Goal: Transaction & Acquisition: Purchase product/service

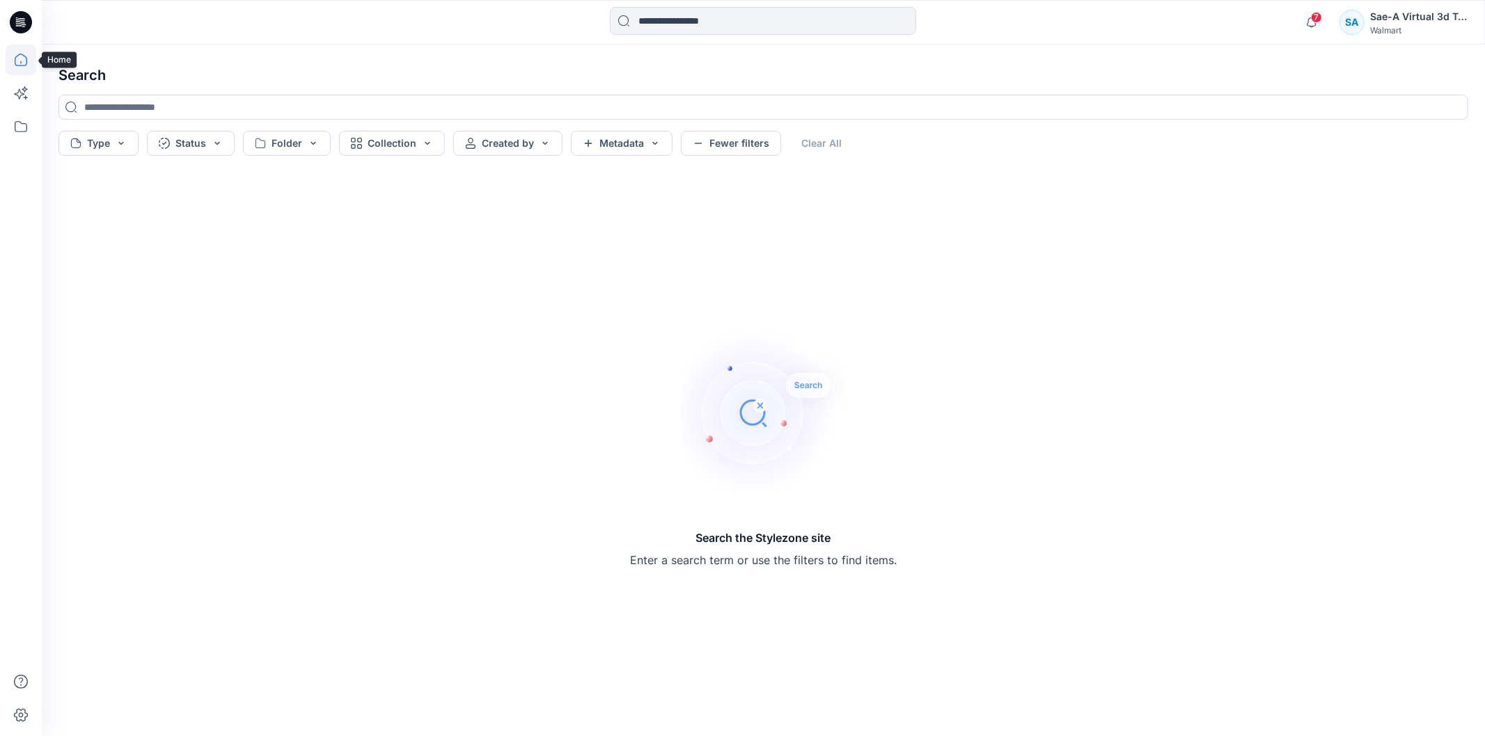
click at [29, 70] on icon at bounding box center [21, 60] width 31 height 31
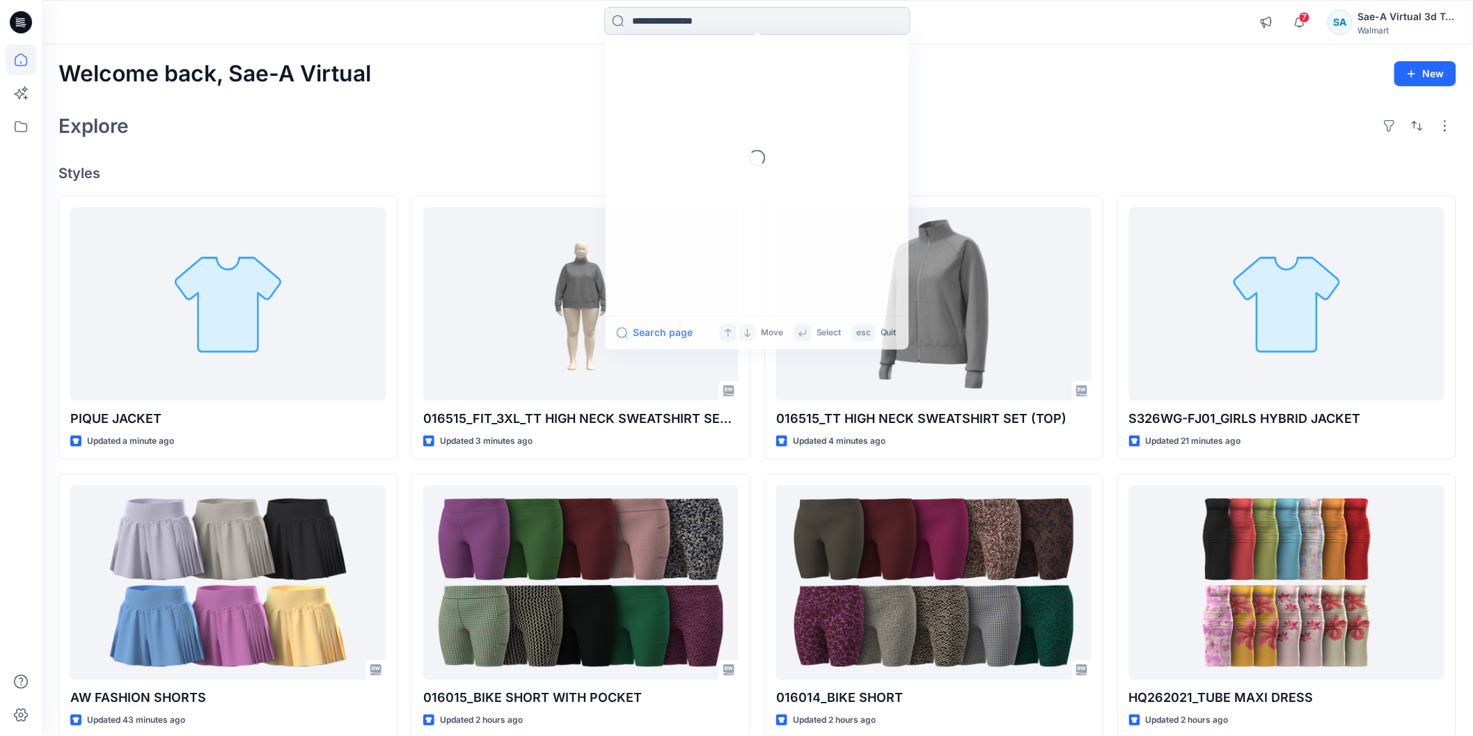
click at [663, 19] on input at bounding box center [757, 21] width 306 height 28
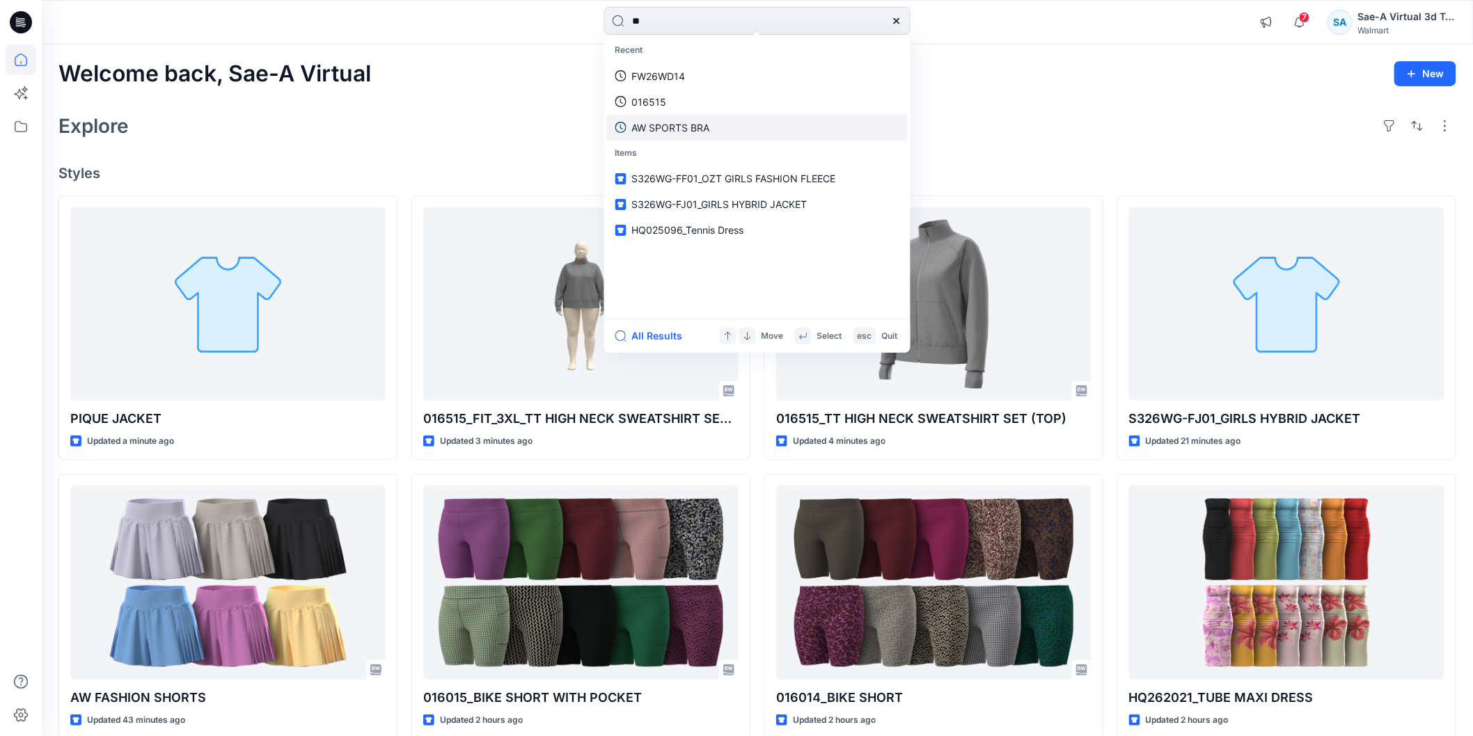
type input "**"
click at [686, 127] on p "AW SPORTS BRA" at bounding box center [671, 127] width 78 height 15
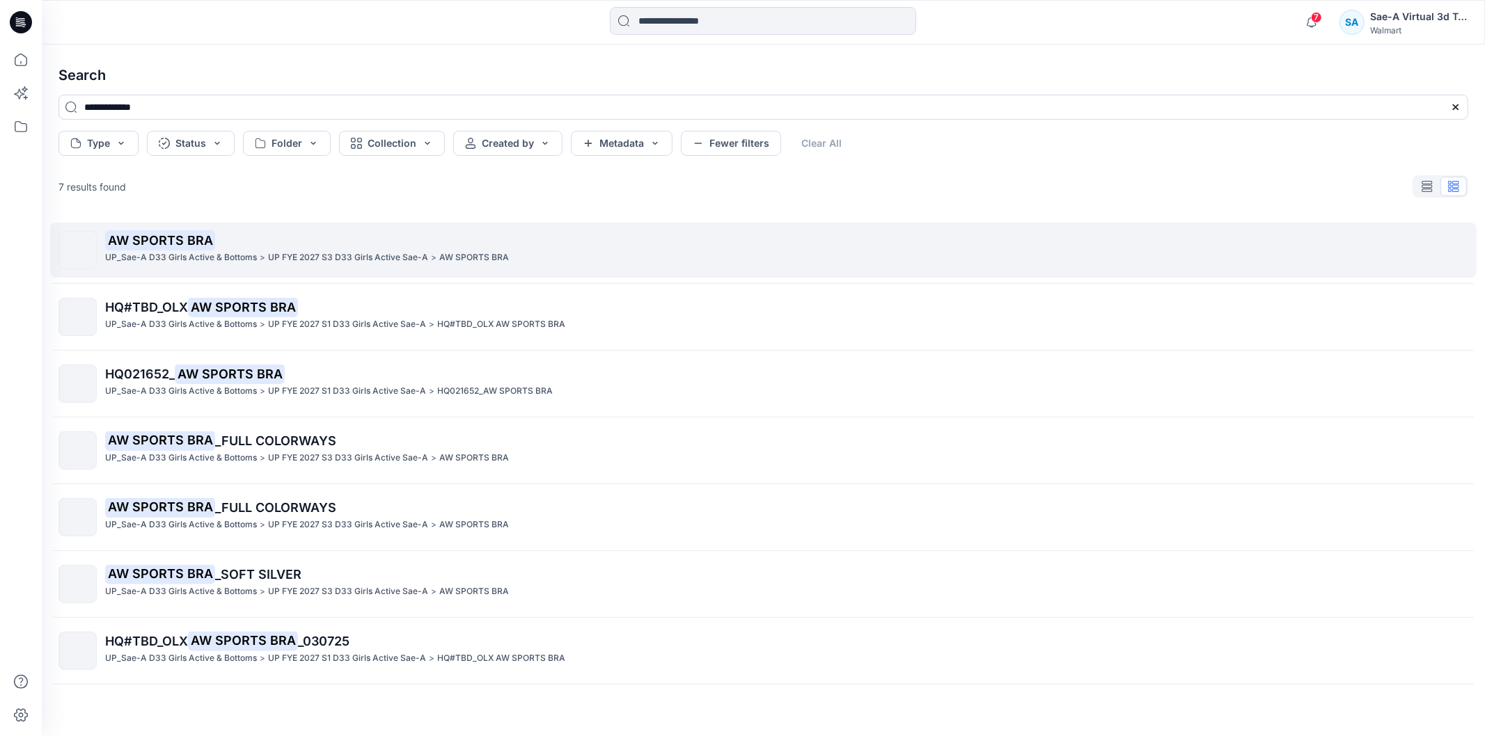
click at [368, 261] on p "UP FYE 2027 S3 D33 Girls Active Sae-A" at bounding box center [348, 258] width 160 height 15
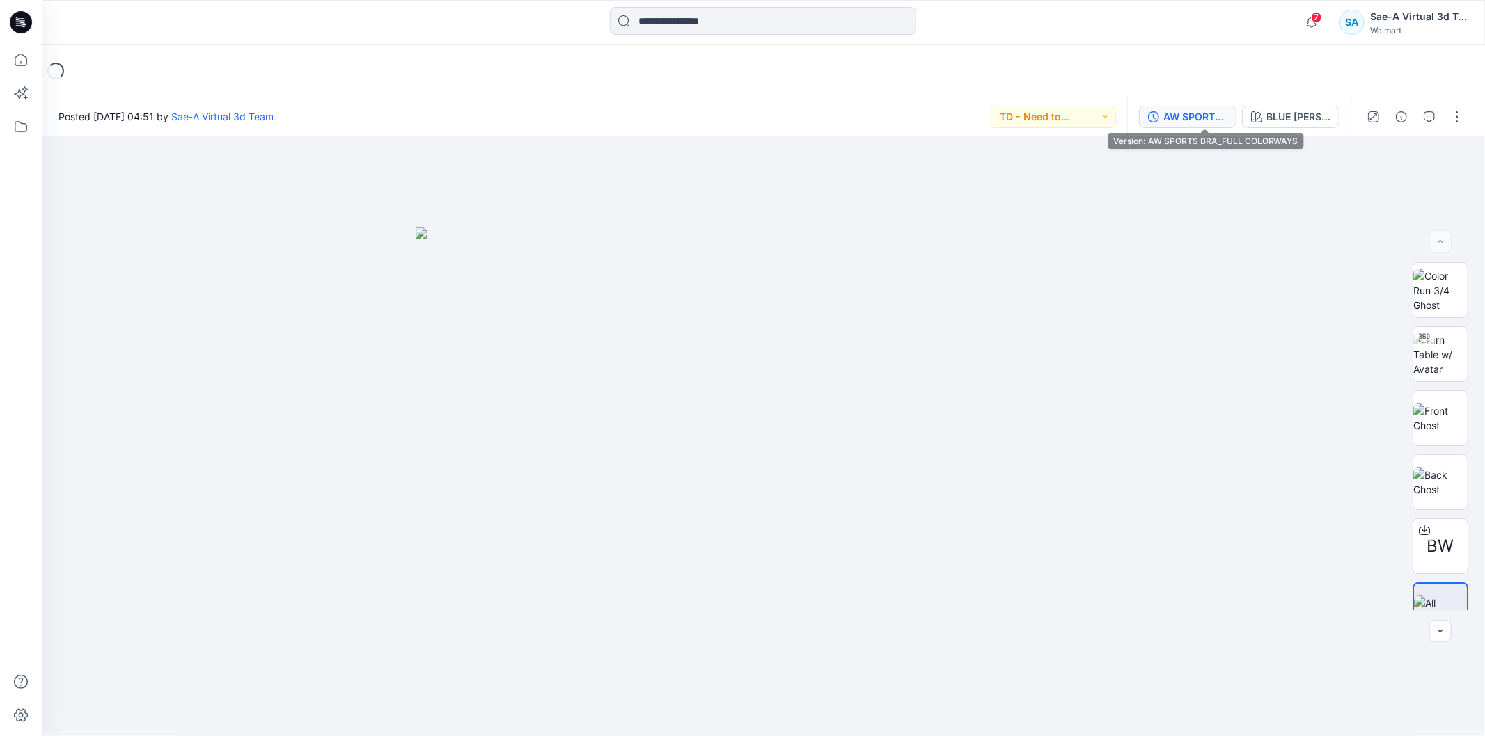
click at [867, 112] on icon "button" at bounding box center [1153, 116] width 11 height 11
